Goal: Task Accomplishment & Management: Complete application form

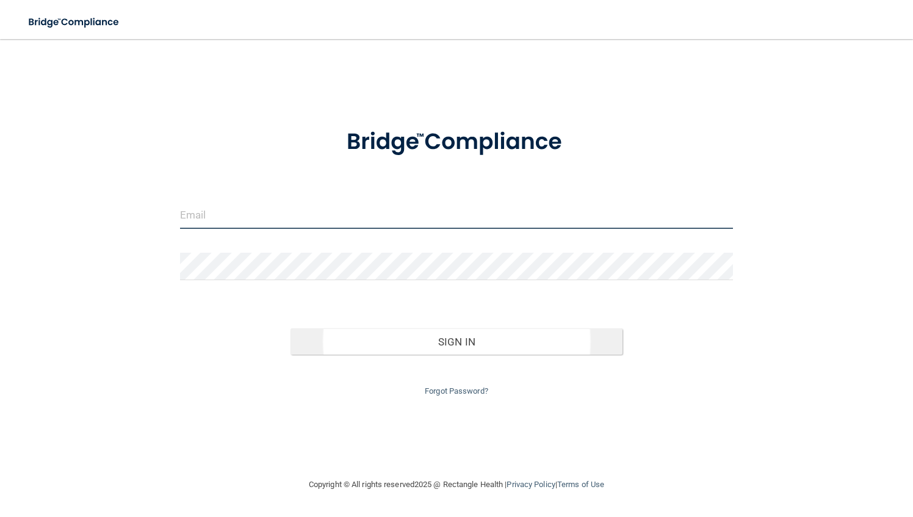
type input "[EMAIL_ADDRESS][DOMAIN_NAME]"
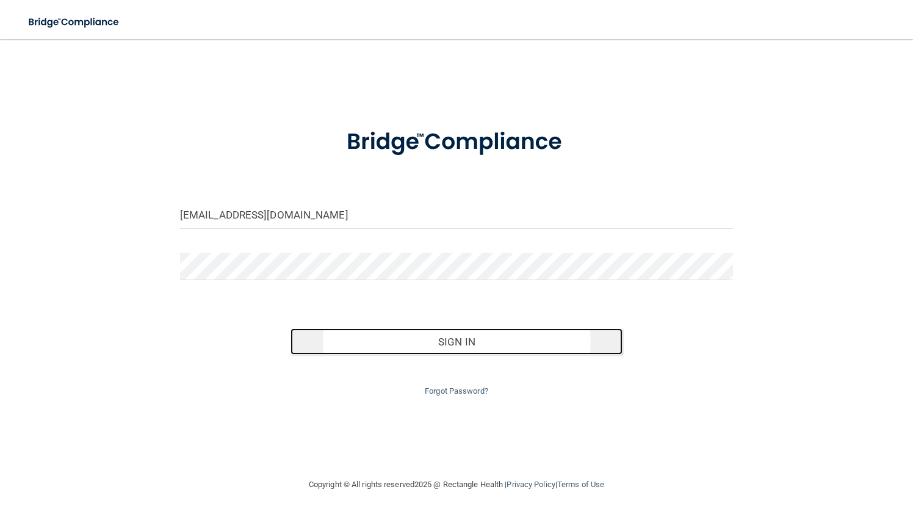
click at [463, 336] on button "Sign In" at bounding box center [457, 341] width 332 height 27
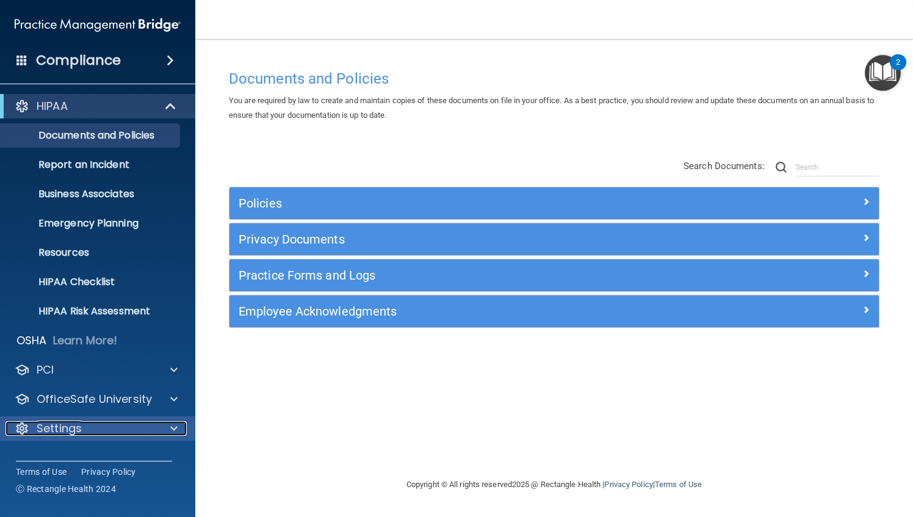
click at [172, 425] on span at bounding box center [173, 428] width 7 height 15
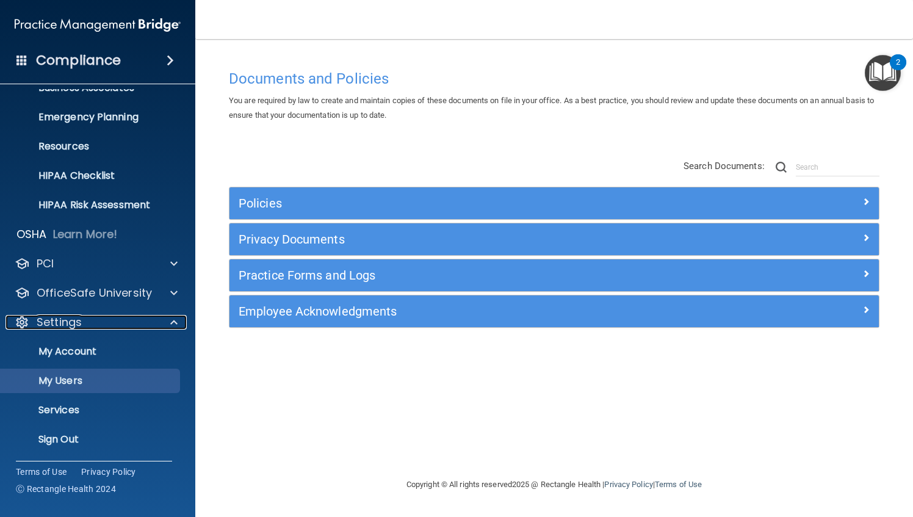
scroll to position [106, 0]
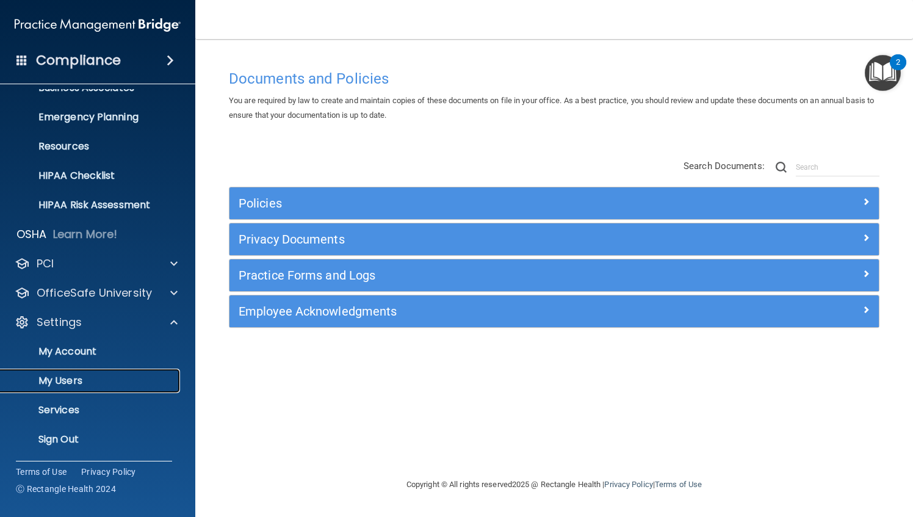
click at [149, 385] on p "My Users" at bounding box center [91, 381] width 167 height 12
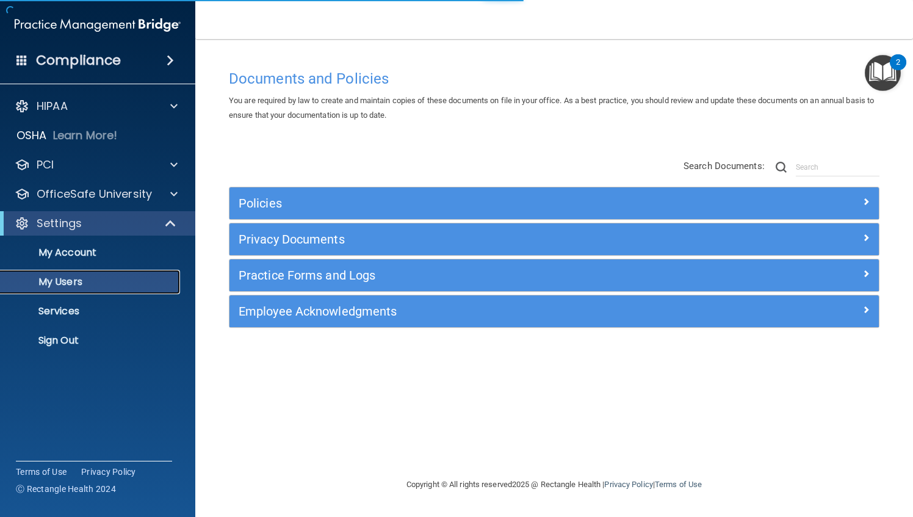
select select "20"
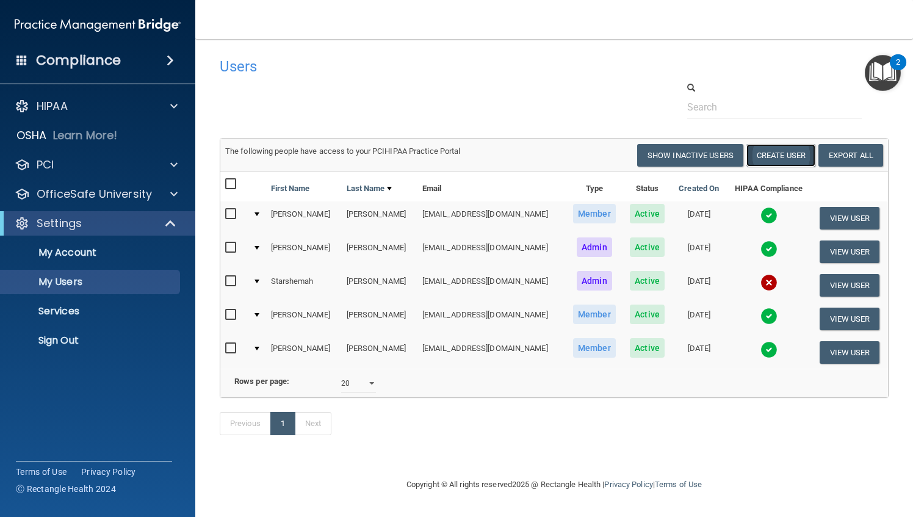
click at [776, 154] on button "Create User" at bounding box center [780, 155] width 69 height 23
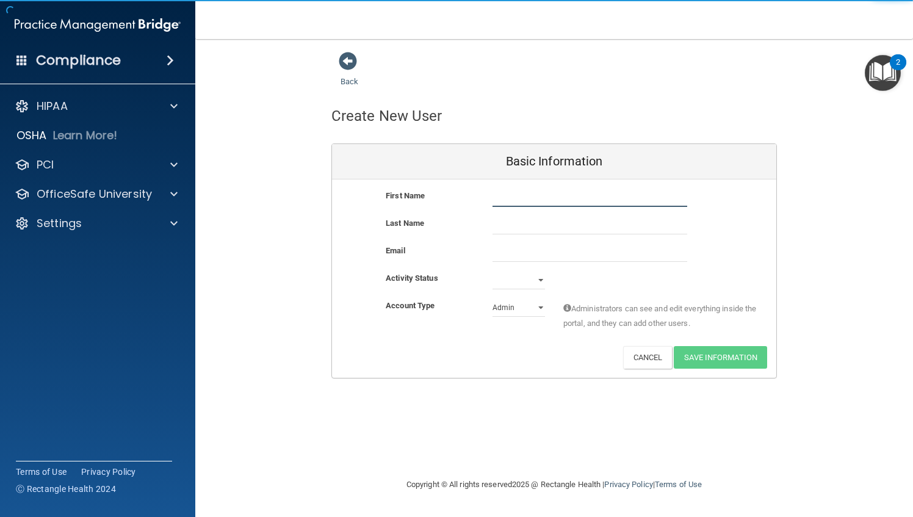
click at [518, 197] on input "text" at bounding box center [590, 198] width 195 height 18
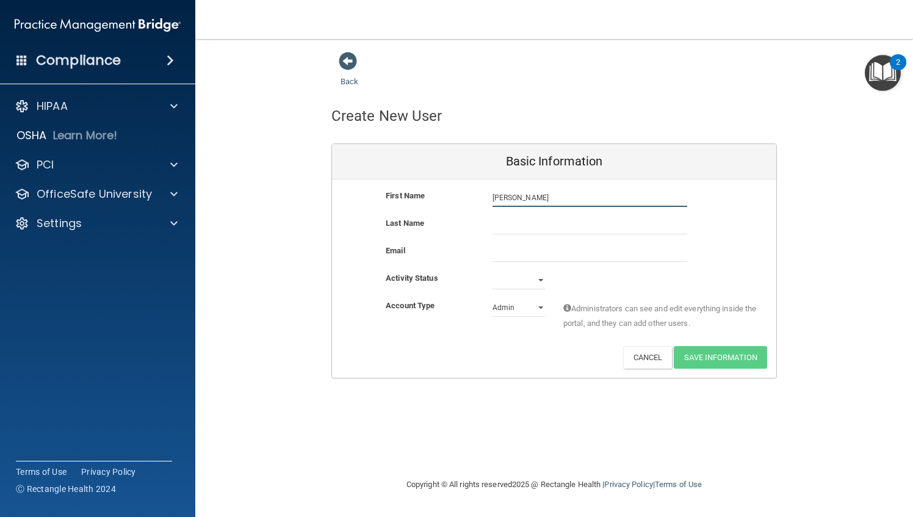
type input "[PERSON_NAME]"
type input "Knight"
paste input "[EMAIL_ADDRESS][DOMAIN_NAME]"
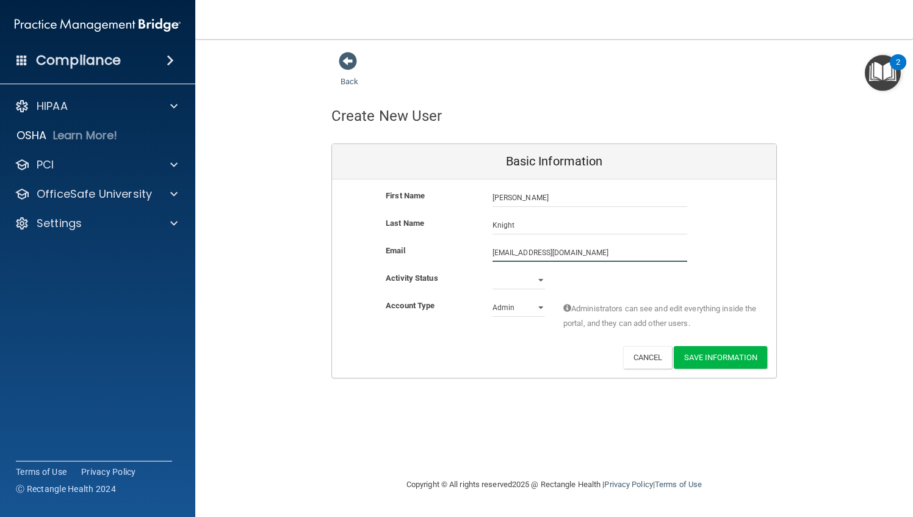
type input "[EMAIL_ADDRESS][DOMAIN_NAME]"
click at [538, 278] on select "Active Inactive" at bounding box center [519, 282] width 52 height 18
select select "active"
click at [493, 271] on select "Active Inactive" at bounding box center [519, 280] width 52 height 18
click at [540, 308] on select "Admin Member" at bounding box center [519, 307] width 52 height 18
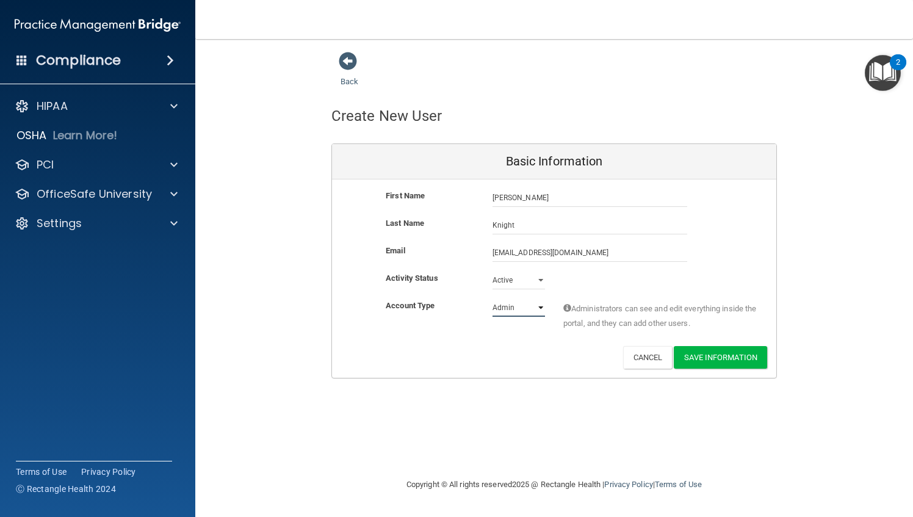
select select "practice_member"
click at [493, 298] on select "Admin Member" at bounding box center [519, 307] width 52 height 18
click at [719, 348] on button "Save Information" at bounding box center [720, 357] width 93 height 23
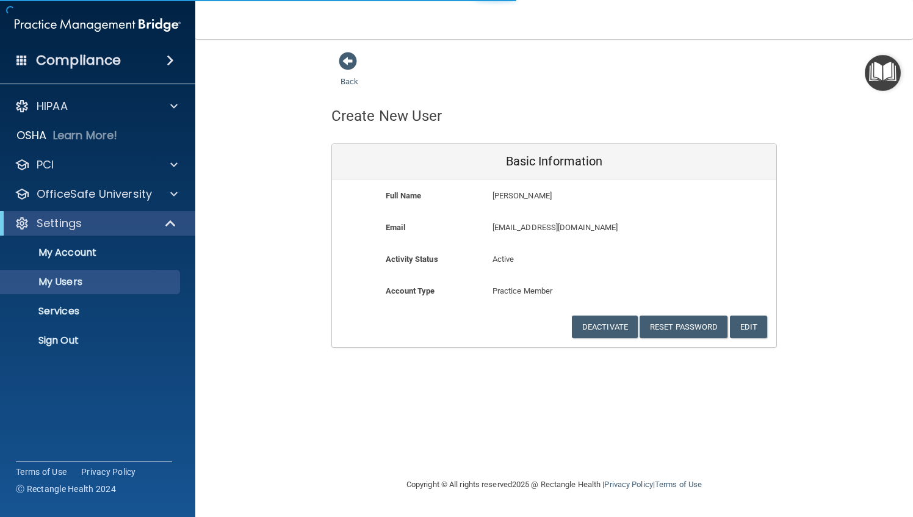
select select "20"
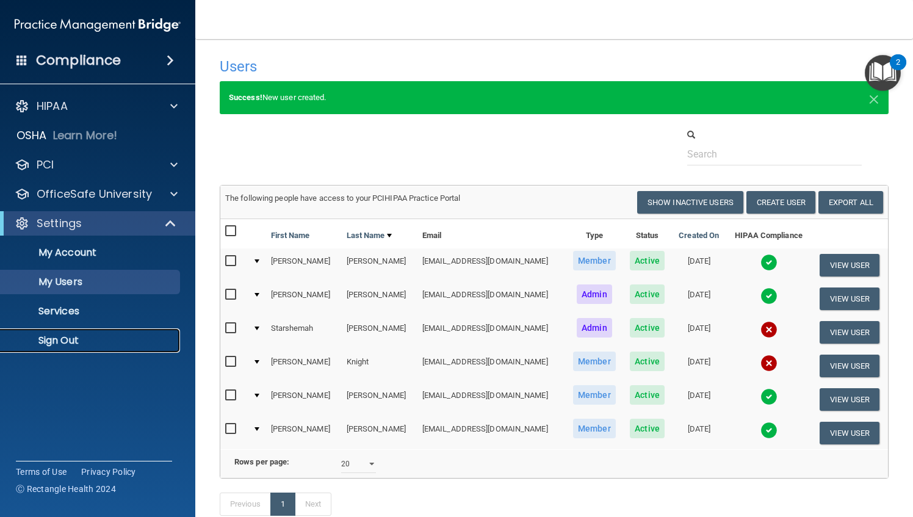
click at [49, 343] on p "Sign Out" at bounding box center [91, 340] width 167 height 12
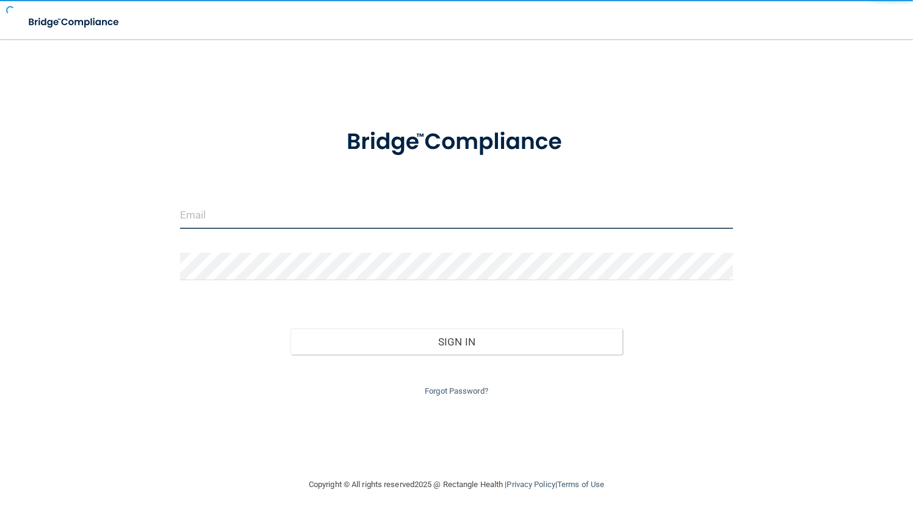
type input "[EMAIL_ADDRESS][DOMAIN_NAME]"
